Goal: Information Seeking & Learning: Learn about a topic

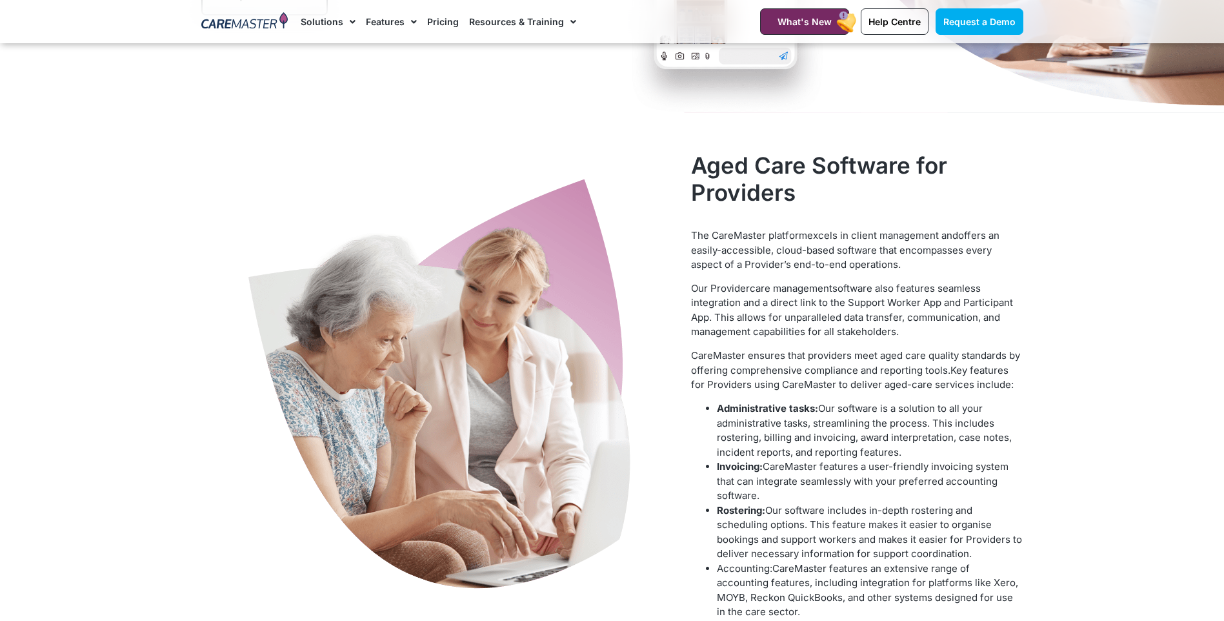
scroll to position [194, 0]
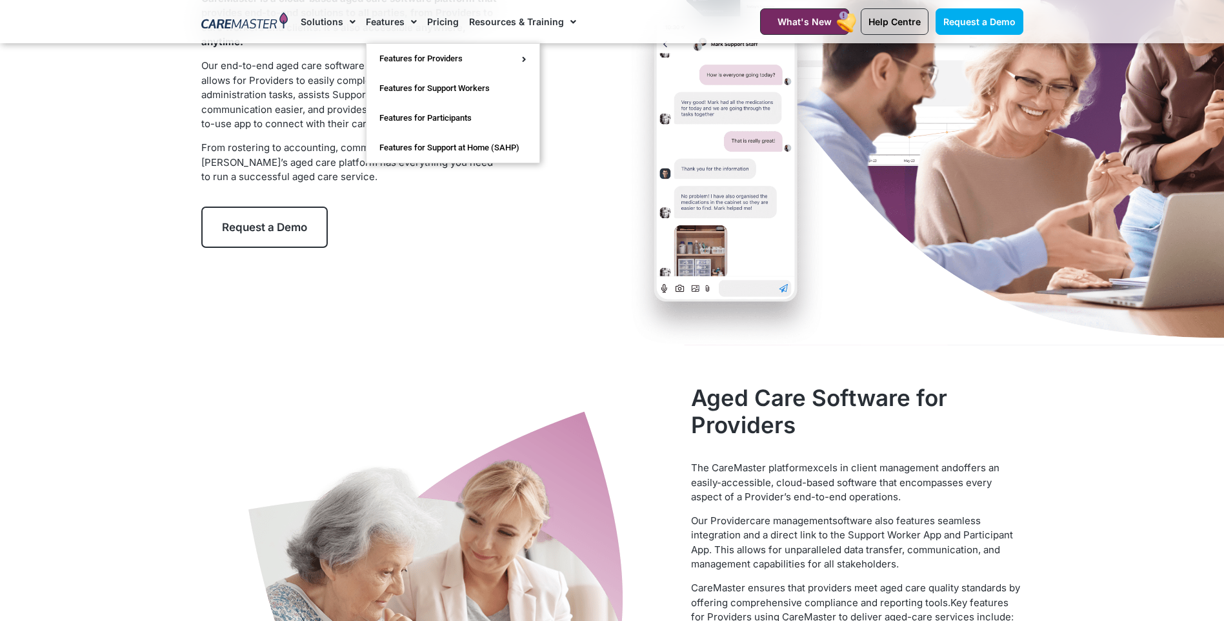
click at [391, 15] on link "Features" at bounding box center [391, 21] width 51 height 43
